Goal: Use online tool/utility: Utilize a website feature to perform a specific function

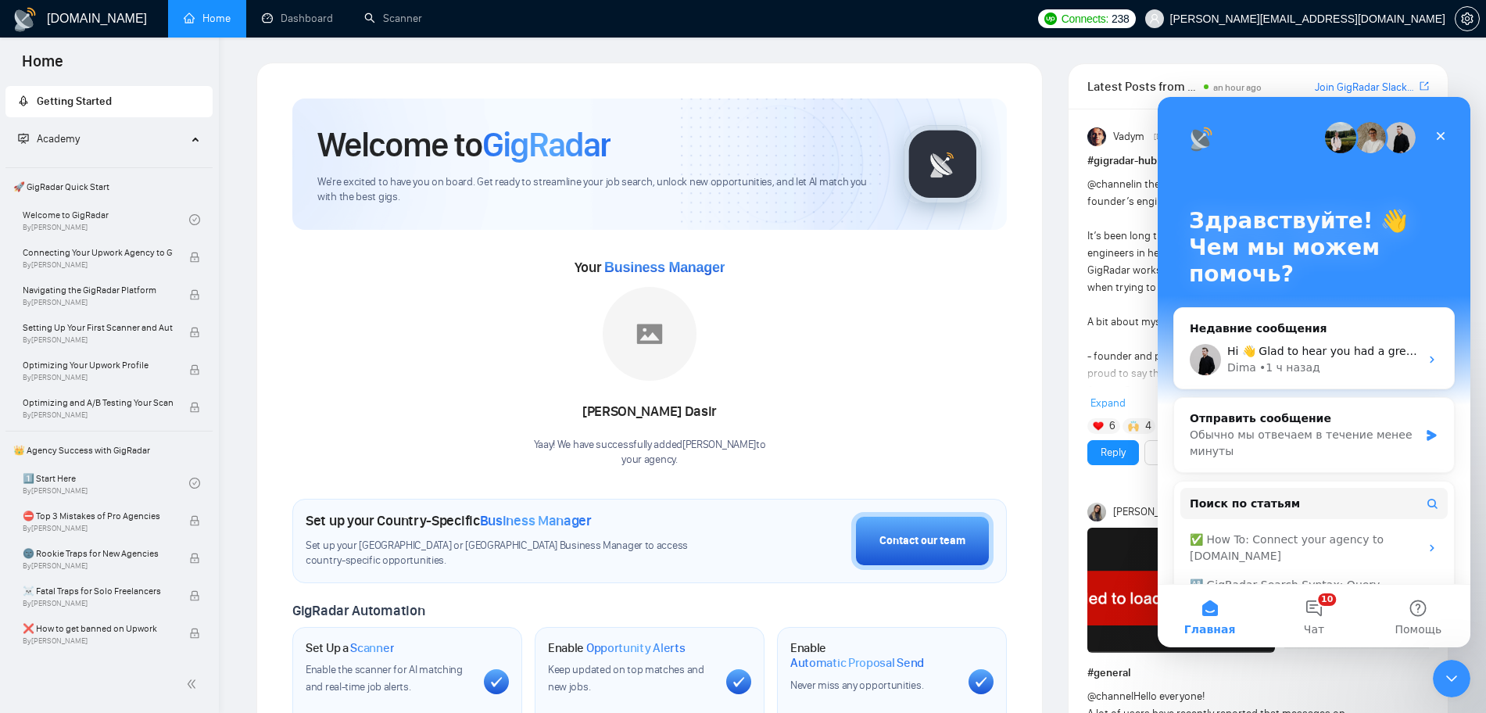
drag, startPoint x: 310, startPoint y: 29, endPoint x: 320, endPoint y: 40, distance: 14.4
click at [310, 25] on link "Dashboard" at bounding box center [297, 18] width 71 height 13
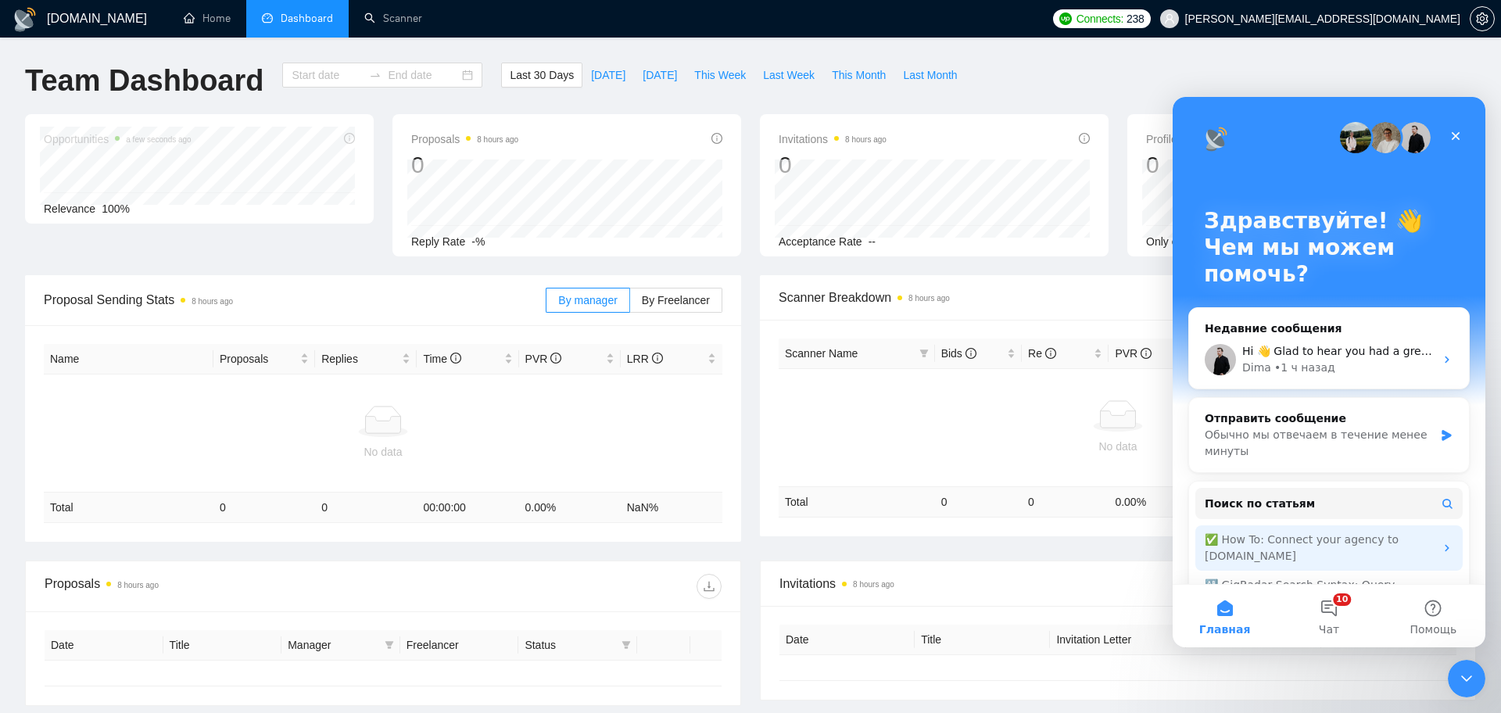
type input "2025-08-31"
type input "2025-09-30"
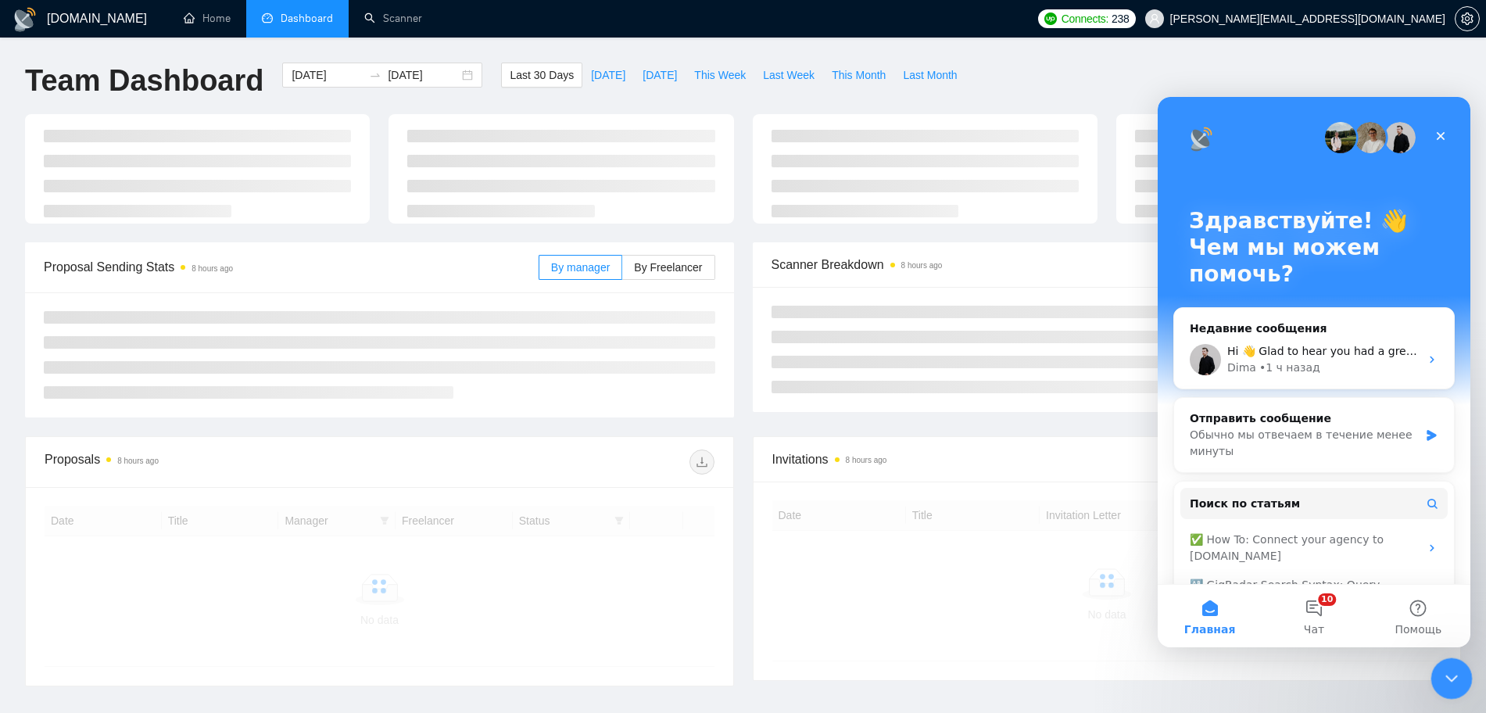
click at [1320, 633] on icon "Закрыть службу сообщений Intercom" at bounding box center [1449, 676] width 19 height 19
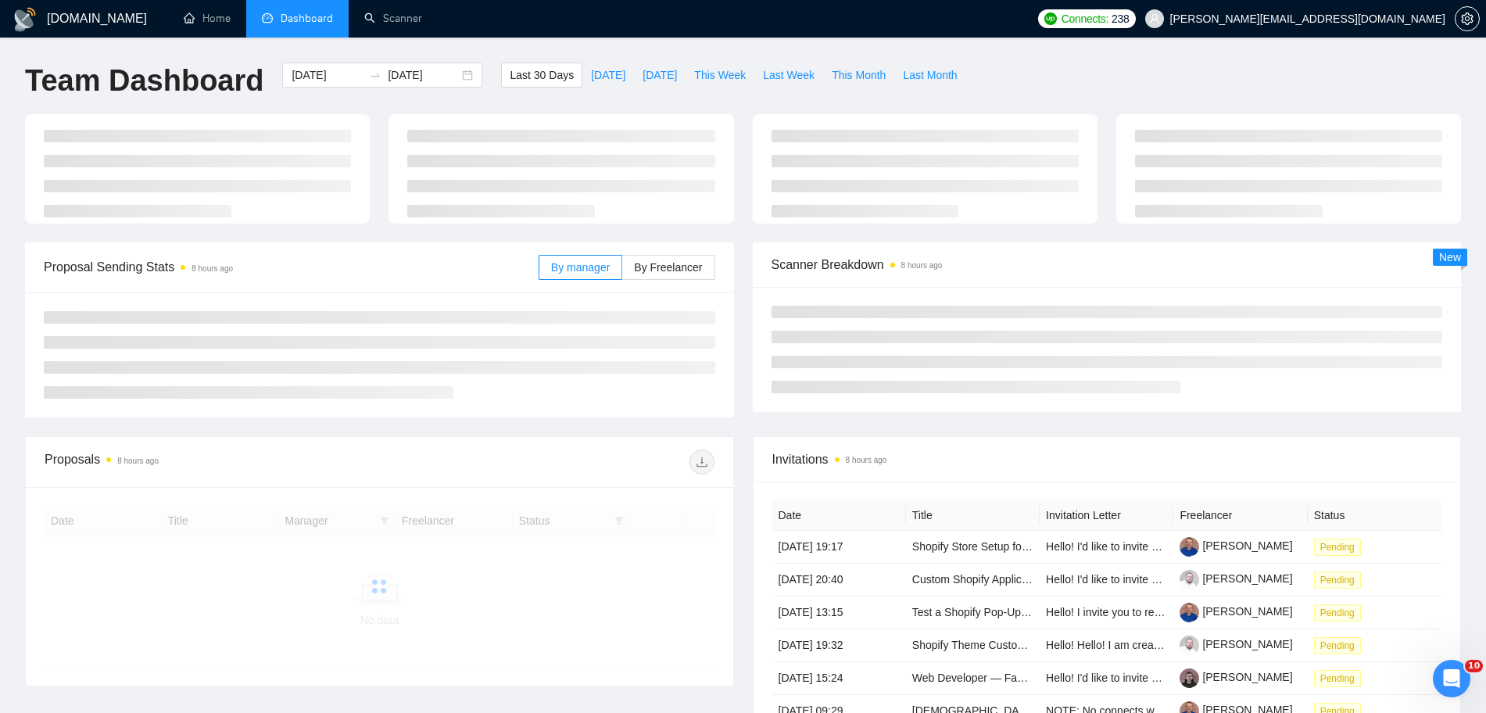
click at [1320, 88] on div "Team Dashboard 2025-08-31 2025-09-30 Last 30 Days Today Yesterday This Week Las…" at bounding box center [743, 89] width 1455 height 52
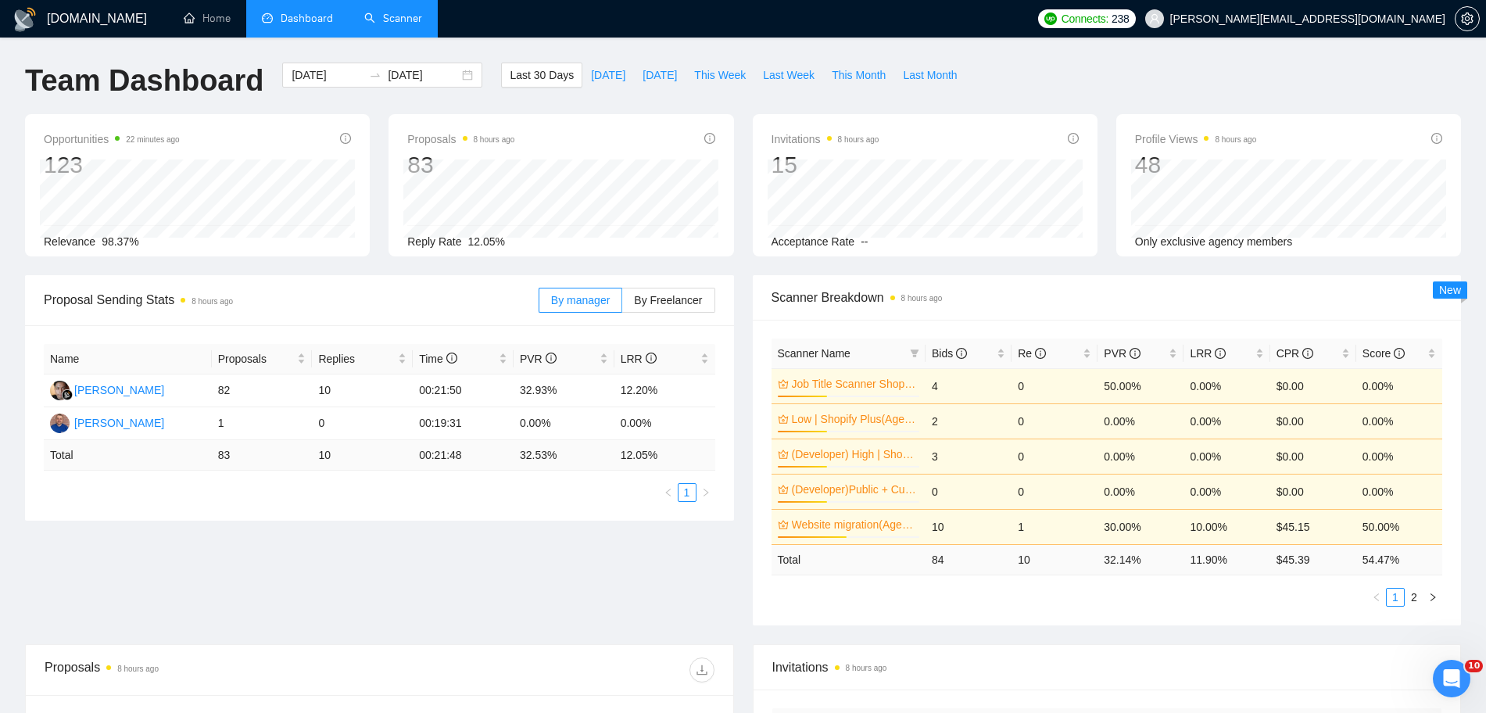
click at [394, 25] on link "Scanner" at bounding box center [393, 18] width 58 height 13
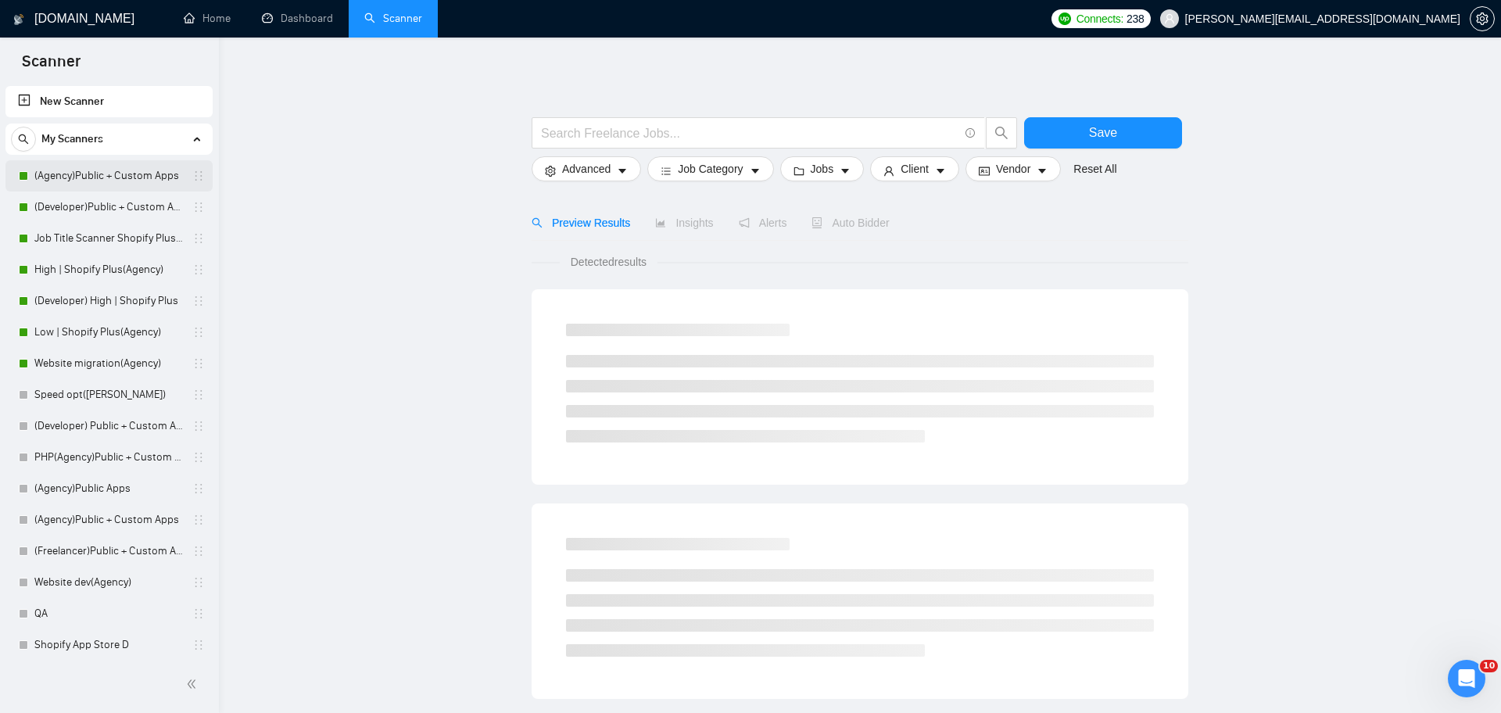
click at [113, 174] on link "(Agency)Public + Custom Apps" at bounding box center [108, 175] width 149 height 31
